Goal: Check status: Check status

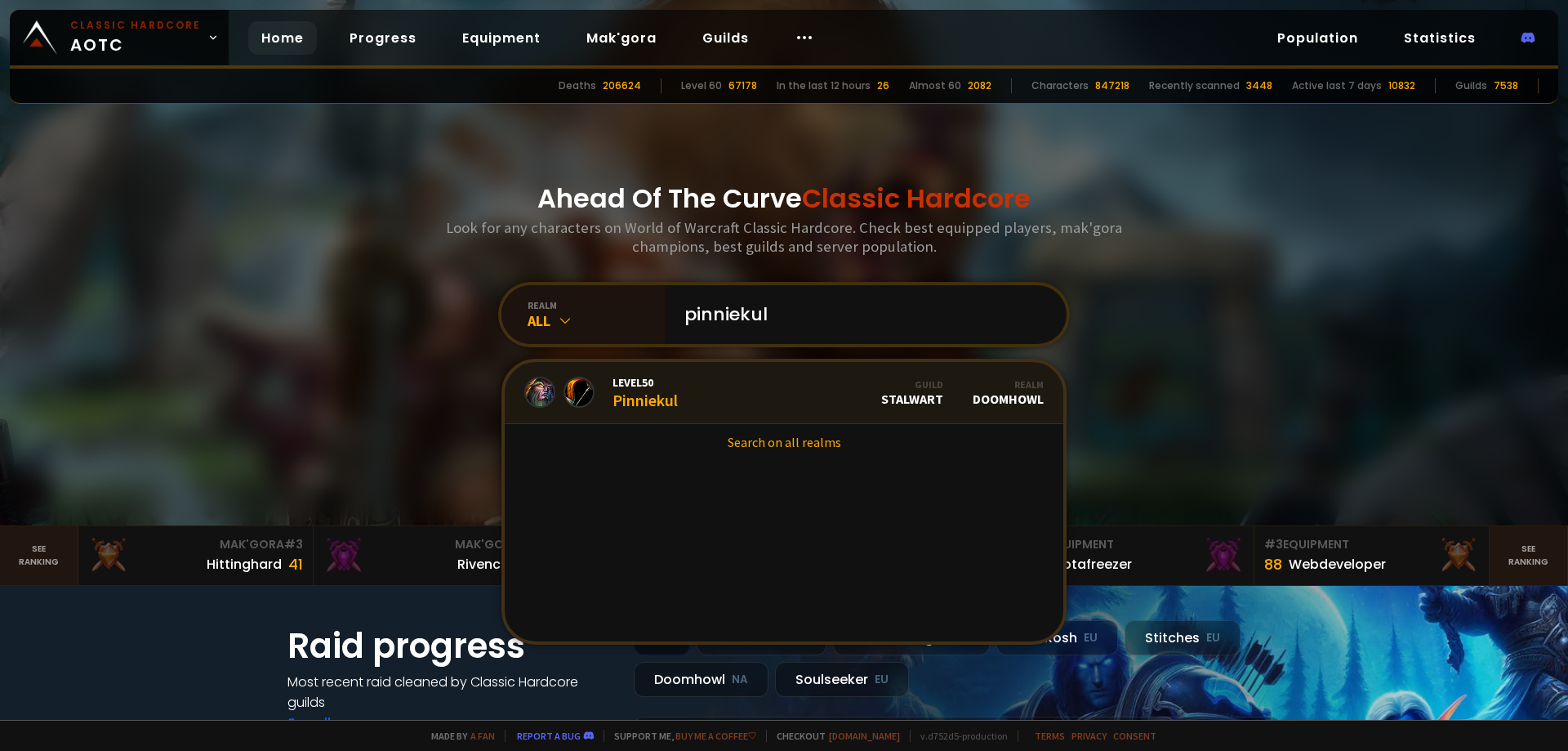
type input "pinniekul"
click at [699, 399] on link "Level 50 Pinniekul Guild Stalwart Realm Doomhowl" at bounding box center [784, 393] width 559 height 62
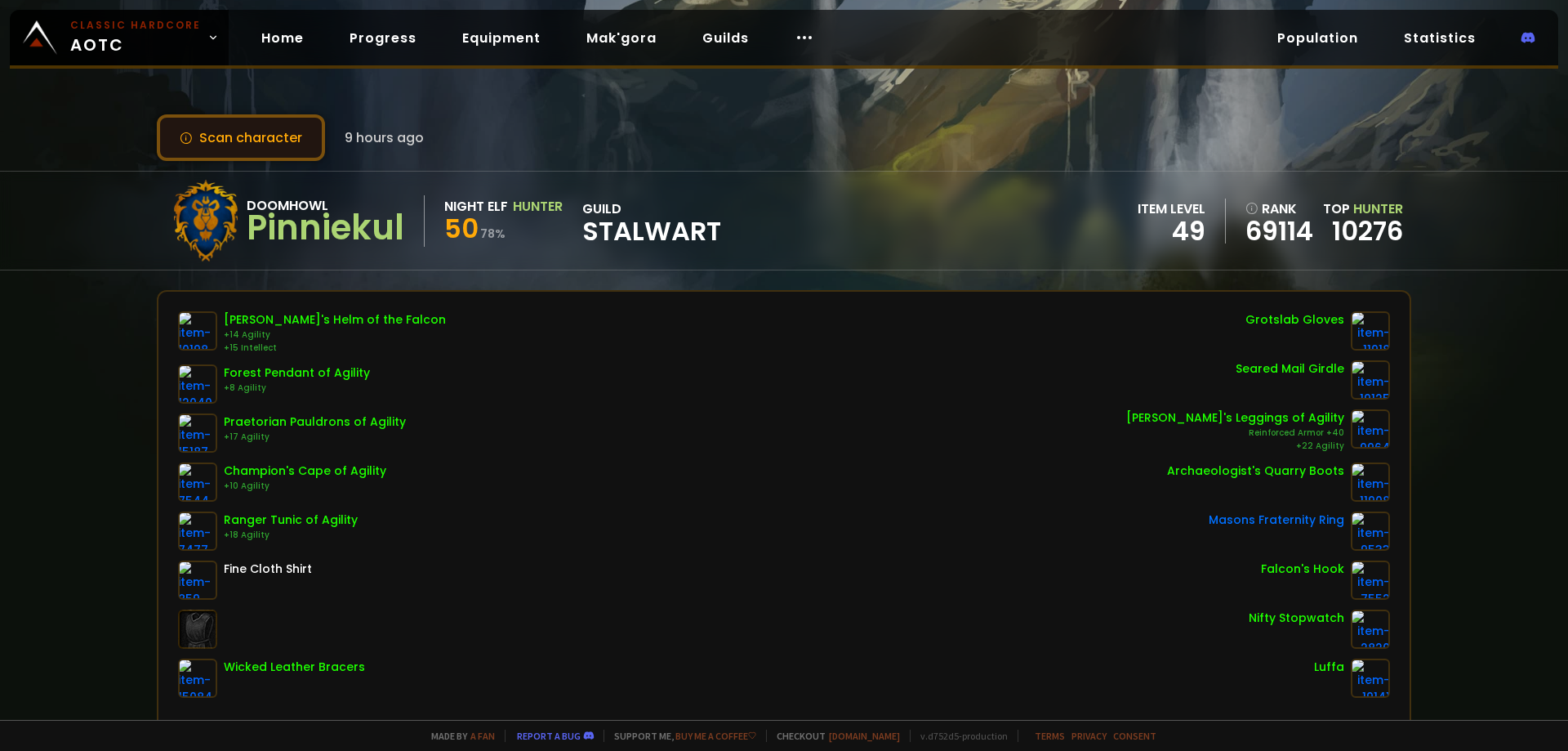
click at [222, 154] on button "Scan character" at bounding box center [240, 137] width 168 height 46
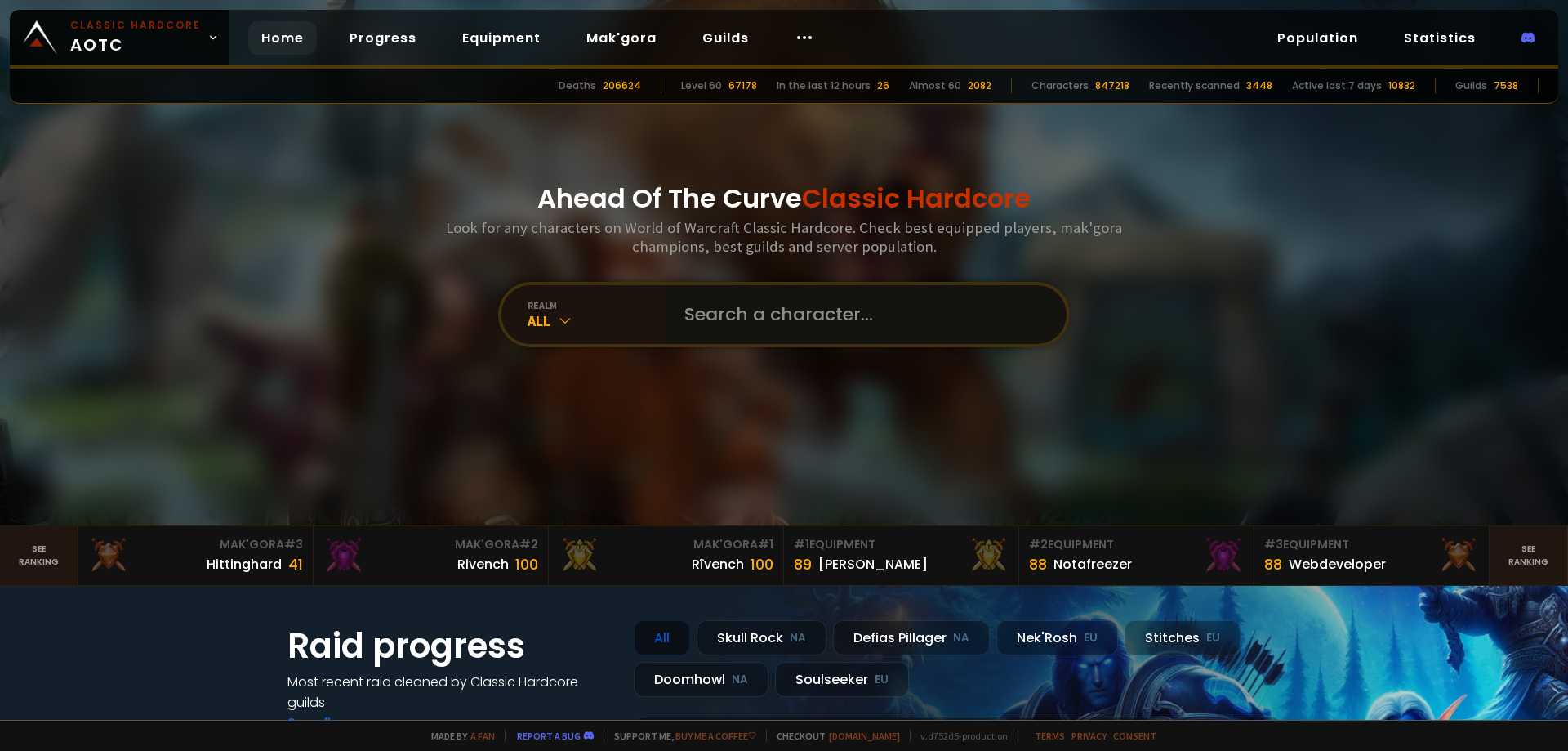
click at [786, 326] on input "text" at bounding box center [861, 314] width 373 height 59
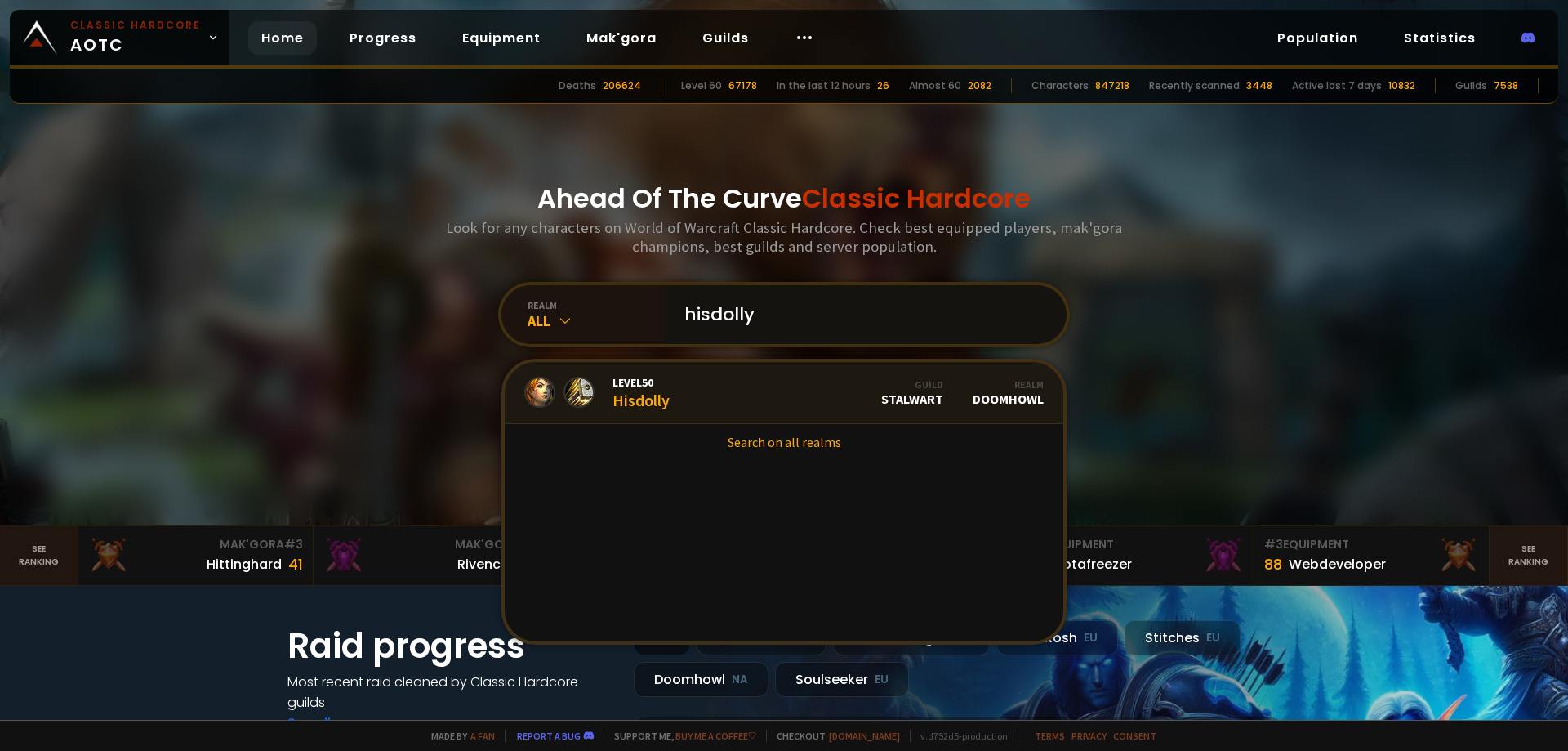
type input "hisdolly"
click at [700, 397] on link "Level 50 Hisdolly Guild Stalwart Realm Doomhowl" at bounding box center [784, 393] width 559 height 62
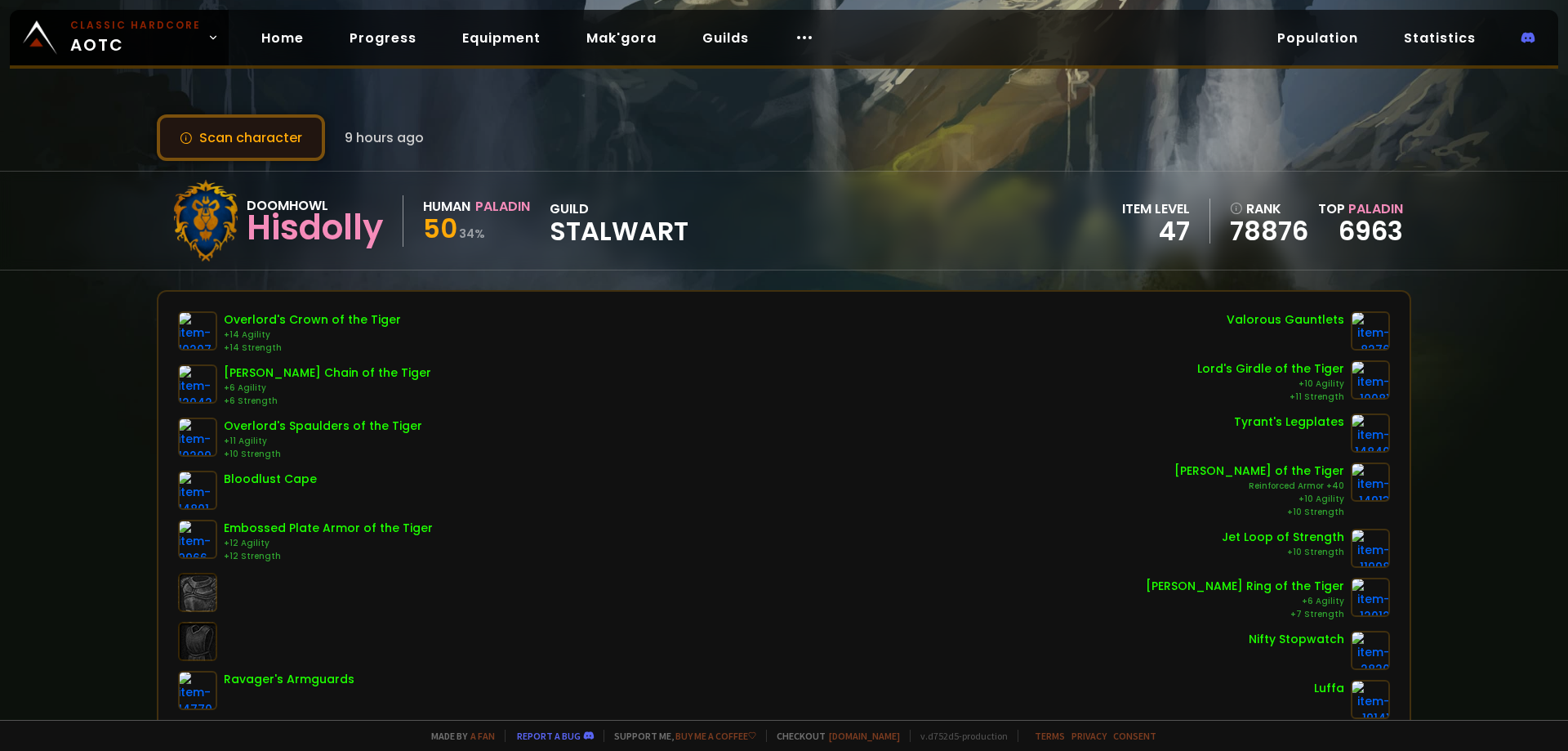
click at [210, 130] on button "Scan character" at bounding box center [240, 137] width 168 height 46
